Goal: Task Accomplishment & Management: Manage account settings

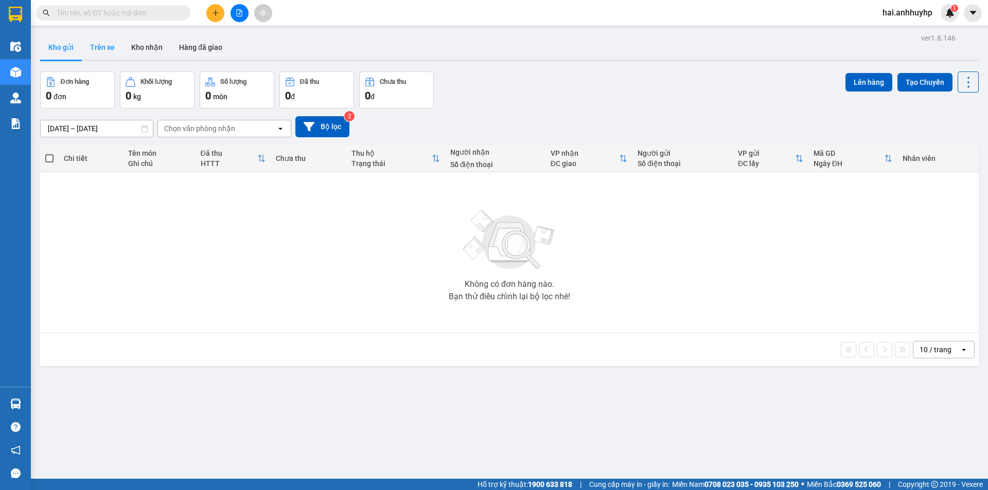
click at [103, 49] on button "Trên xe" at bounding box center [102, 47] width 41 height 25
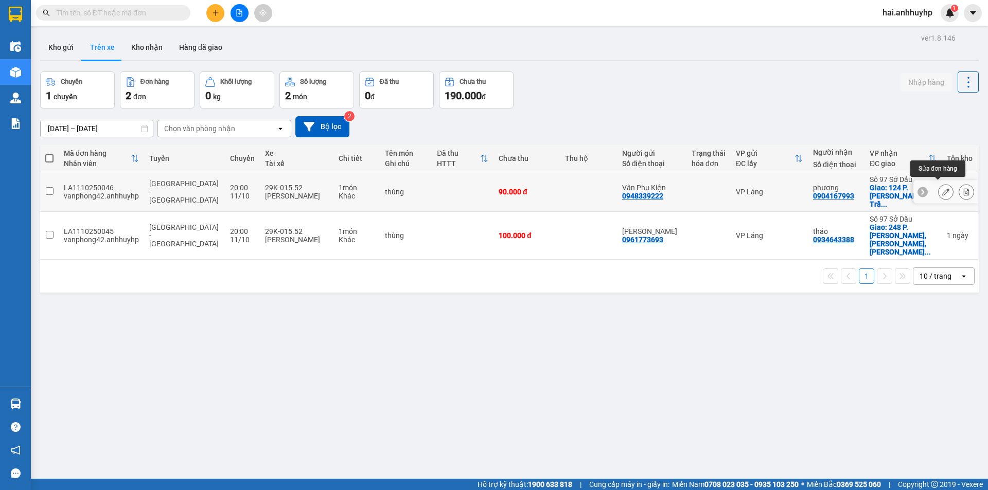
click at [942, 190] on button at bounding box center [946, 192] width 14 height 18
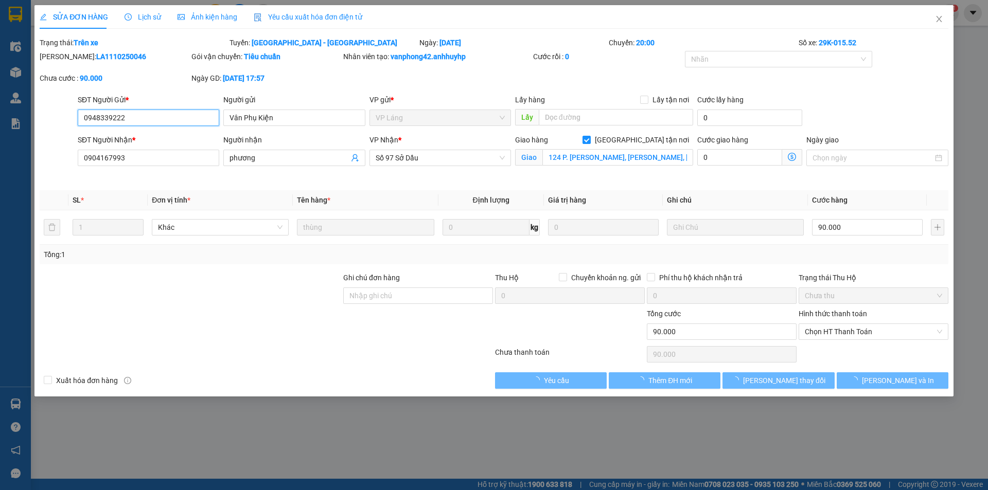
type input "0948339222"
type input "Vân Phụ Kiện"
type input "0904167993"
type input "phương"
checkbox input "true"
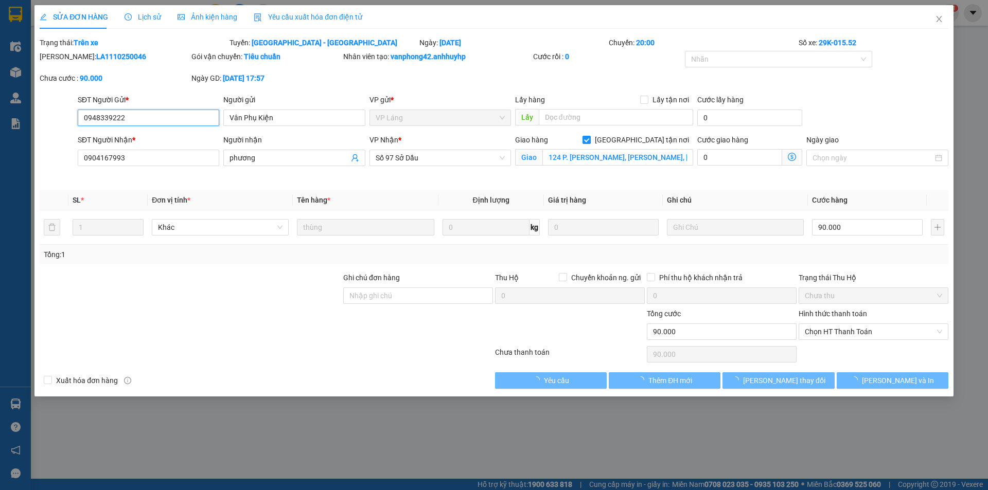
type input "124 P. Trần Nguyên Hãn, Trần Nguyên Hãn, Lê Chân, Hải Phòng, Việt Nam"
type input "0"
type input "90.000"
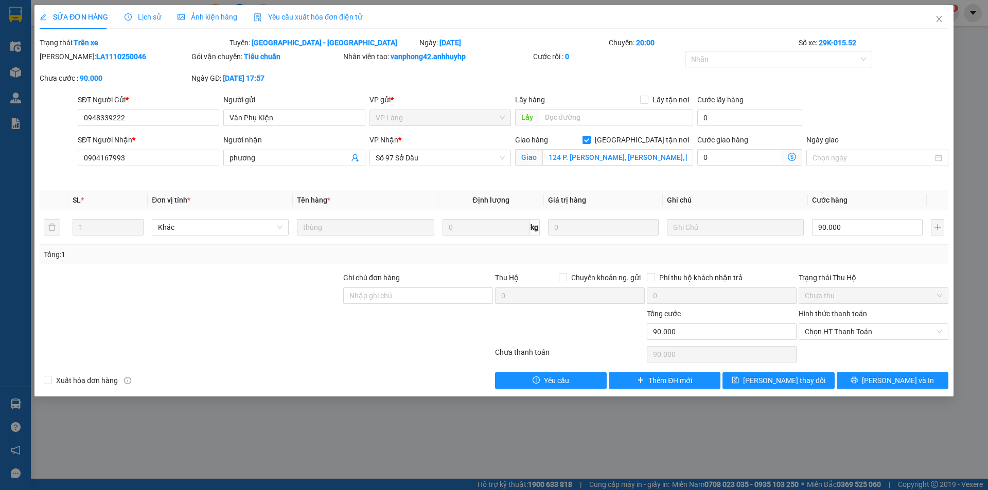
click at [793, 156] on icon "dollar-circle" at bounding box center [792, 157] width 8 height 8
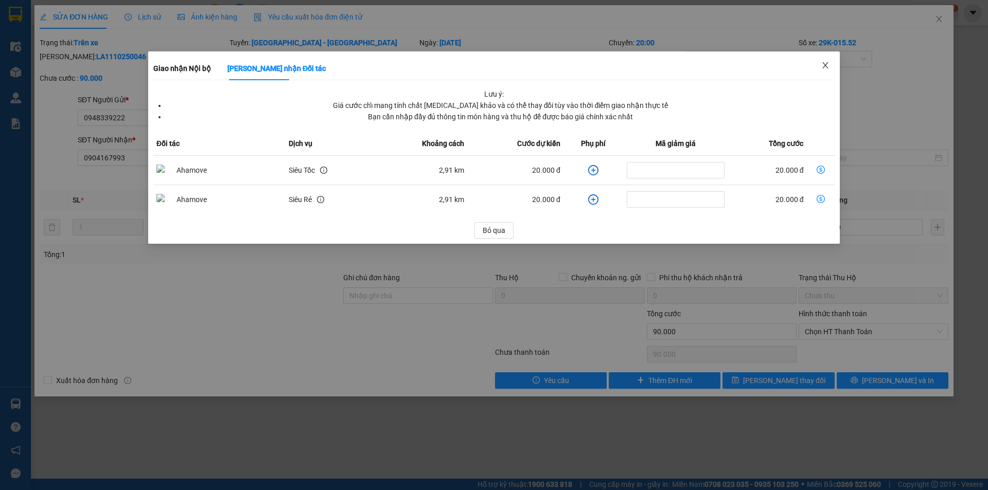
click at [825, 66] on icon "close" at bounding box center [825, 65] width 8 height 8
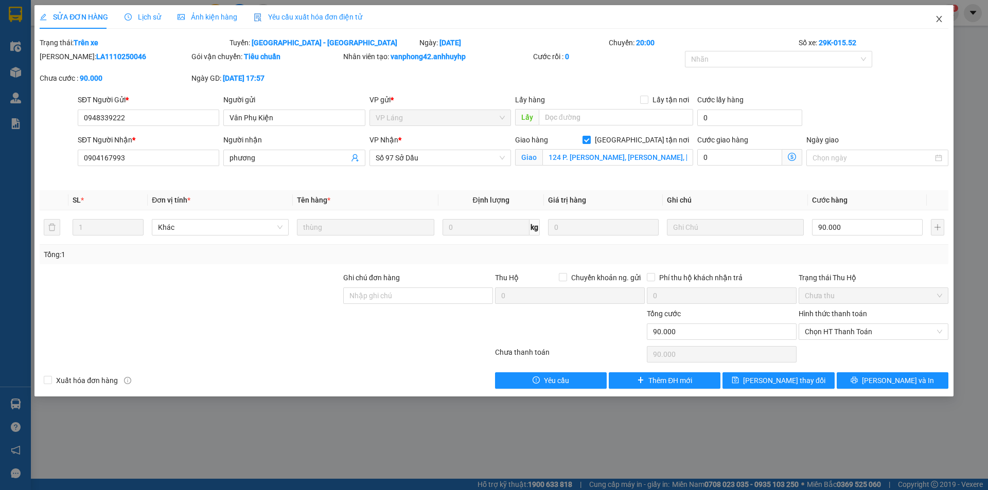
click at [939, 18] on icon "close" at bounding box center [939, 19] width 8 height 8
